Goal: Information Seeking & Learning: Understand process/instructions

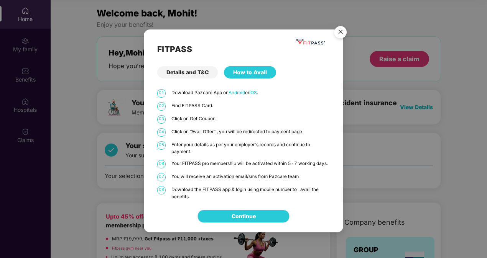
scroll to position [118, 0]
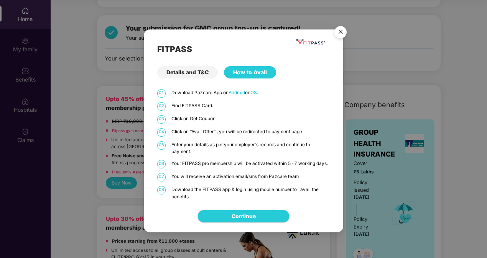
click at [340, 28] on img "Close" at bounding box center [340, 33] width 21 height 21
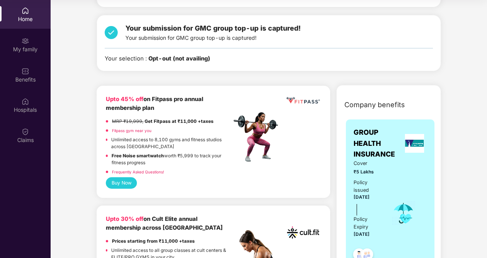
scroll to position [0, 0]
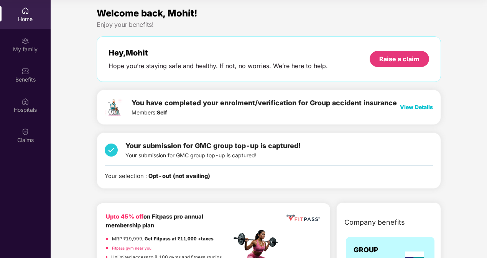
click at [29, 12] on div "Home" at bounding box center [25, 14] width 51 height 29
click at [20, 67] on div "Benefits" at bounding box center [25, 75] width 51 height 29
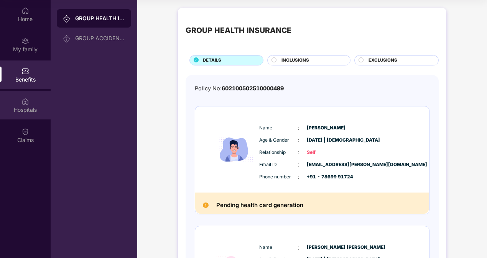
click at [28, 113] on div "Hospitals" at bounding box center [25, 110] width 51 height 8
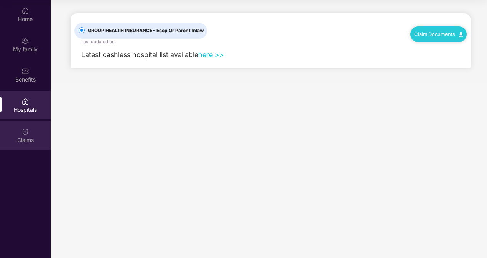
click at [27, 141] on div "Claims" at bounding box center [25, 140] width 51 height 8
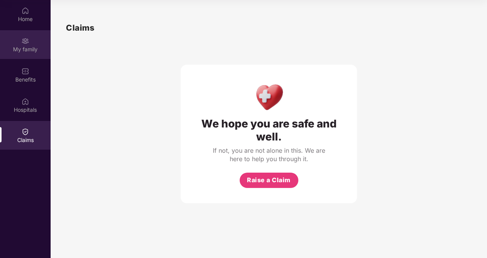
click at [23, 53] on div "My family" at bounding box center [25, 50] width 51 height 8
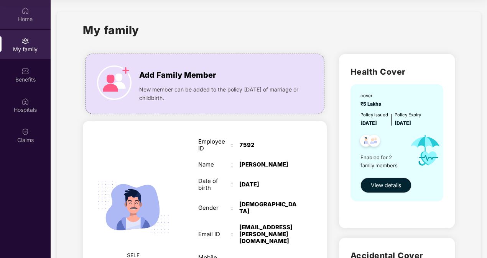
click at [18, 5] on div "Home" at bounding box center [25, 14] width 51 height 29
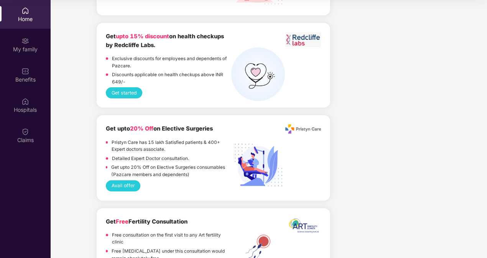
scroll to position [1152, 0]
click at [134, 91] on button "Get started" at bounding box center [124, 92] width 36 height 11
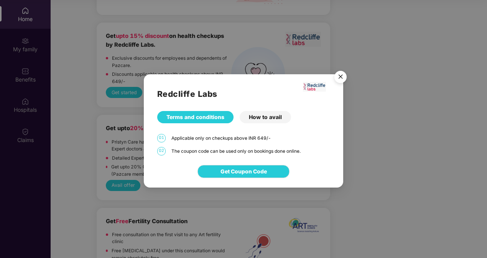
click at [271, 117] on div "How to avail" at bounding box center [265, 117] width 51 height 12
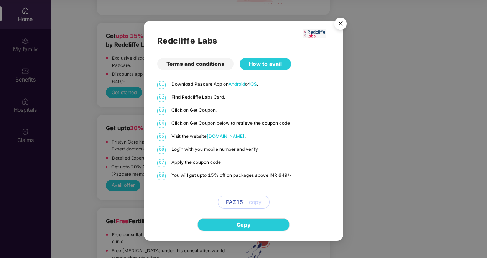
click at [209, 63] on div "Terms and conditions" at bounding box center [195, 64] width 76 height 12
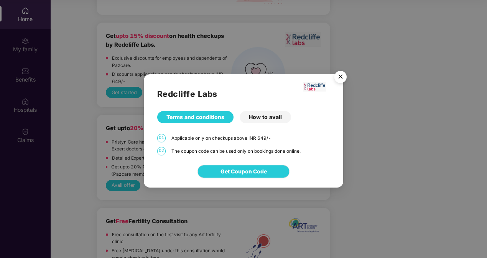
click at [267, 119] on div "How to avail" at bounding box center [265, 117] width 51 height 12
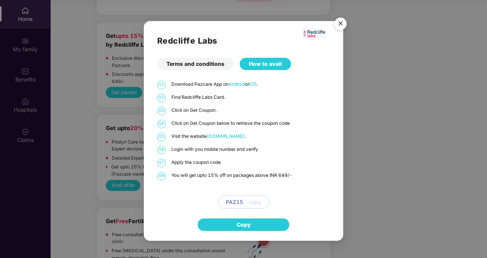
click at [232, 136] on span "[DOMAIN_NAME]" at bounding box center [226, 136] width 38 height 5
